Goal: Use online tool/utility: Utilize a website feature to perform a specific function

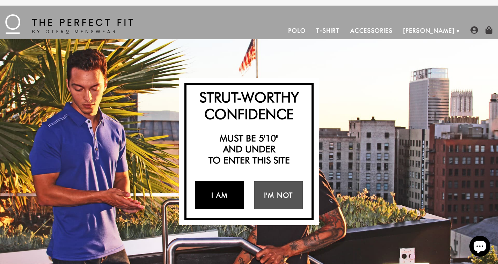
click at [215, 193] on link "I Am" at bounding box center [219, 195] width 48 height 28
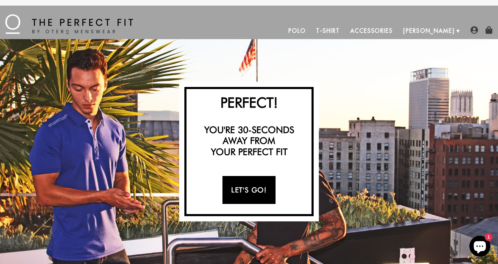
click at [241, 188] on link "Let's Go!" at bounding box center [248, 190] width 53 height 28
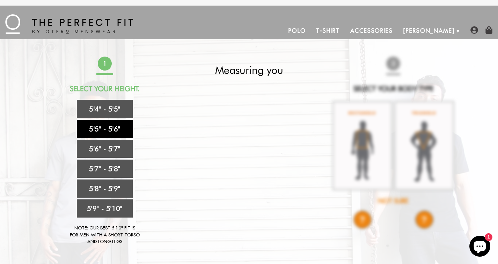
click at [114, 130] on link "5'5" - 5'6"" at bounding box center [105, 129] width 56 height 18
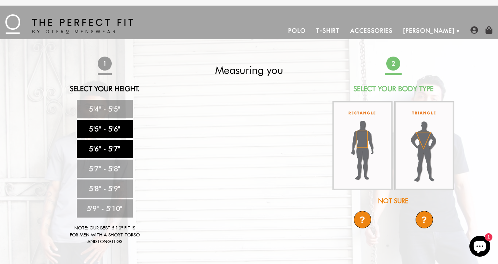
click at [118, 149] on link "5'6" - 5'7"" at bounding box center [105, 149] width 56 height 18
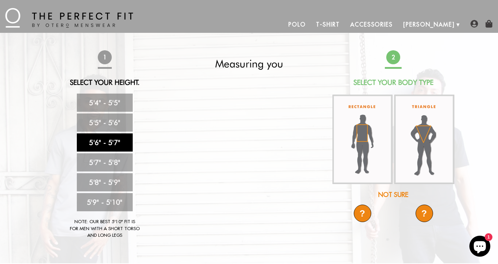
scroll to position [16, 0]
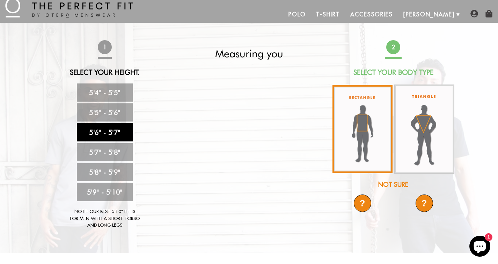
click at [363, 151] on img at bounding box center [362, 129] width 60 height 88
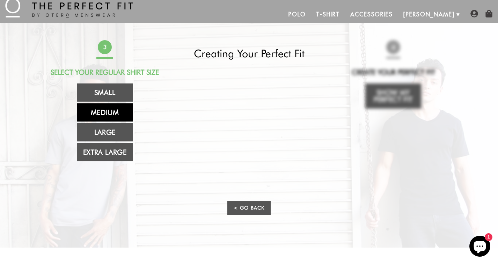
click at [118, 114] on link "Medium" at bounding box center [105, 112] width 56 height 18
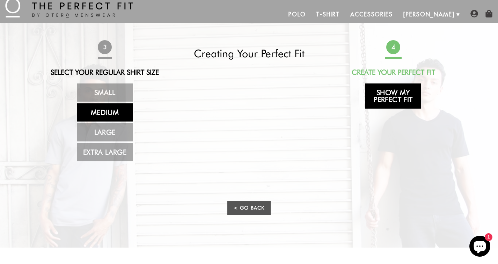
click at [383, 99] on link "Show My Perfect Fit" at bounding box center [393, 95] width 56 height 25
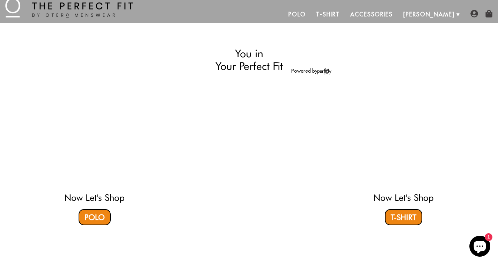
select select "56-57"
select select "M"
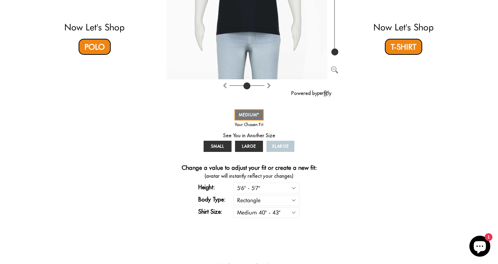
scroll to position [0, 0]
